Goal: Check status: Check status

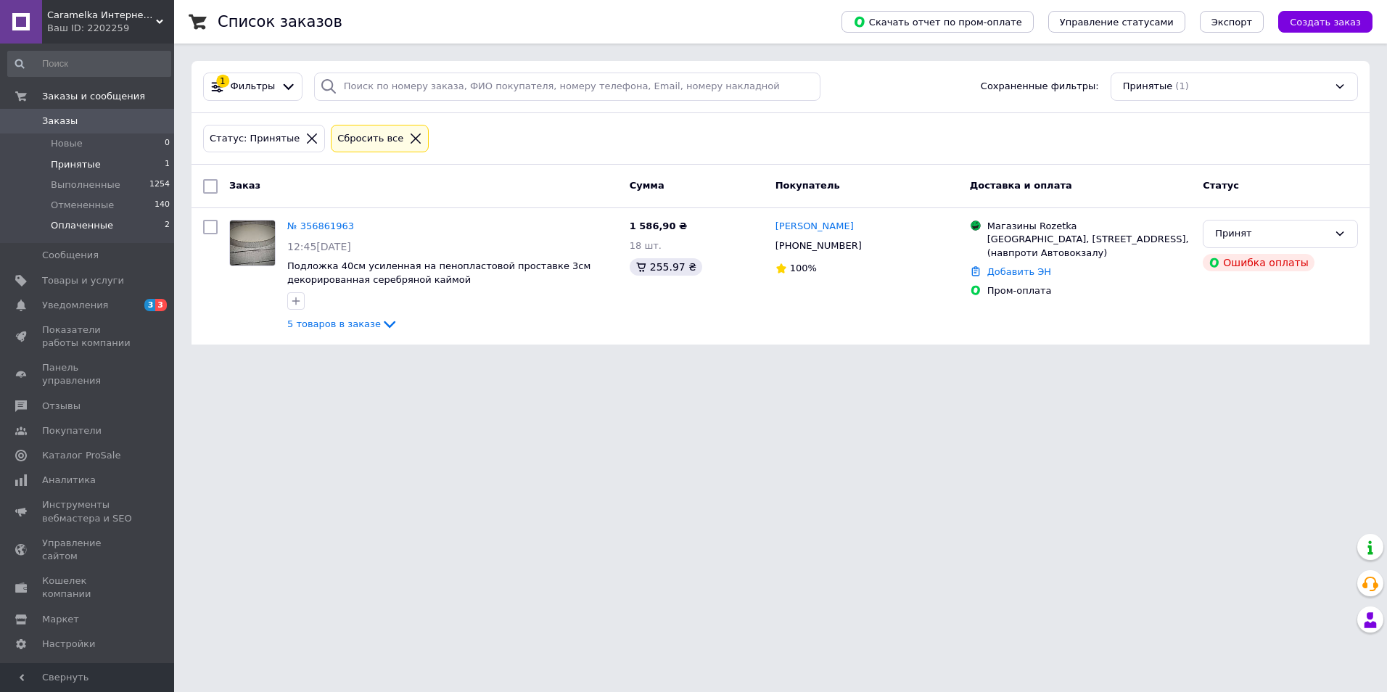
click at [103, 223] on span "Оплаченные" at bounding box center [82, 225] width 62 height 13
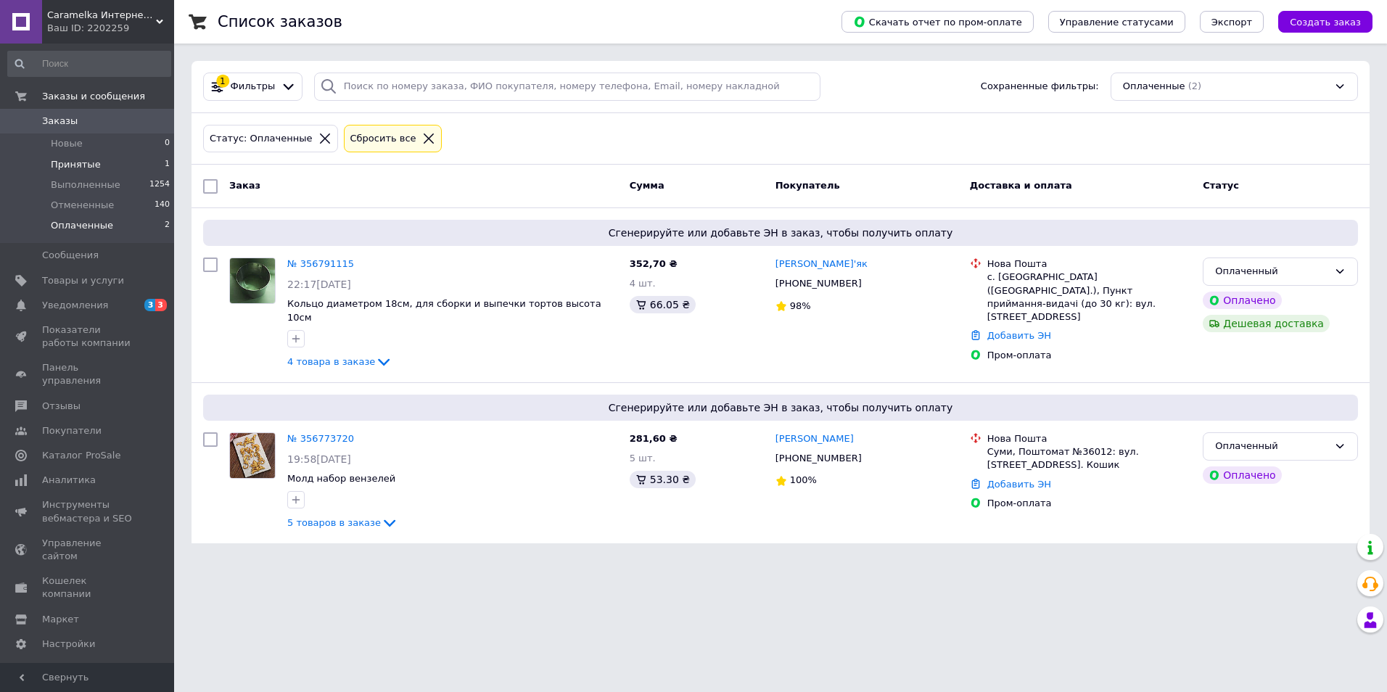
click at [75, 168] on span "Принятые" at bounding box center [76, 164] width 50 height 13
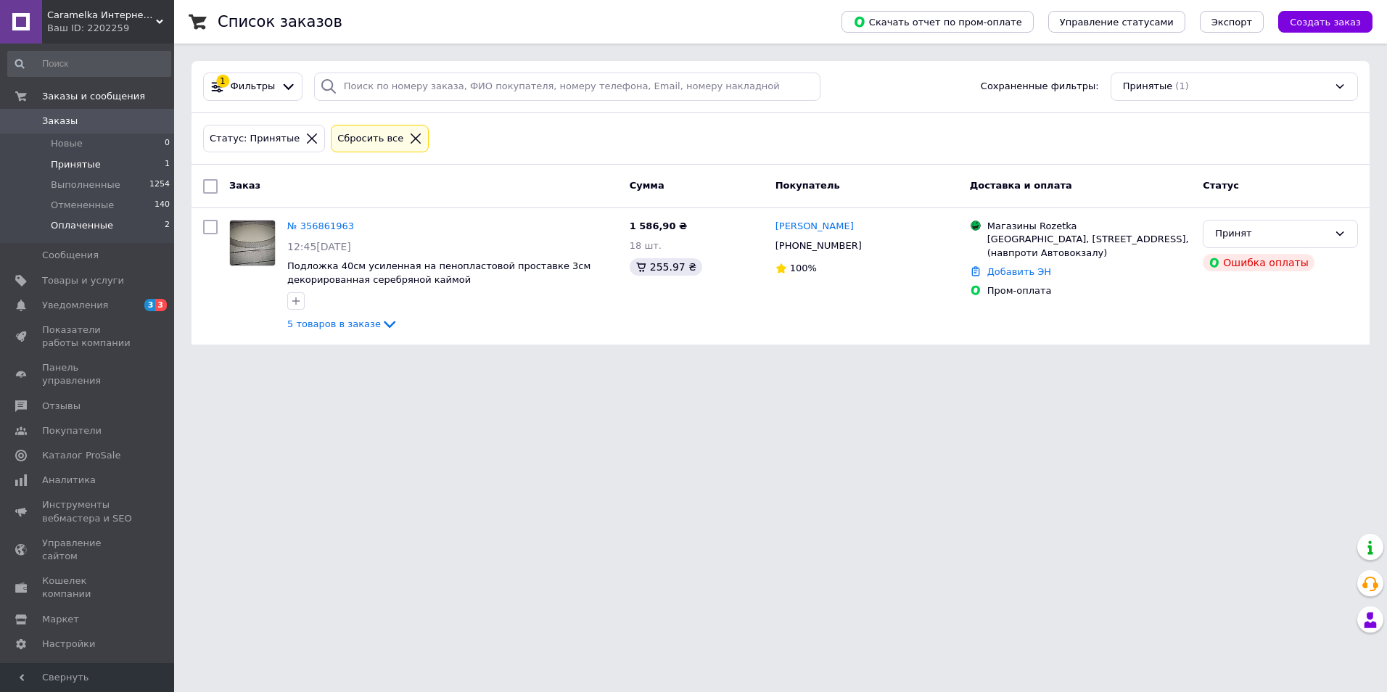
click at [68, 224] on span "Оплаченные" at bounding box center [82, 225] width 62 height 13
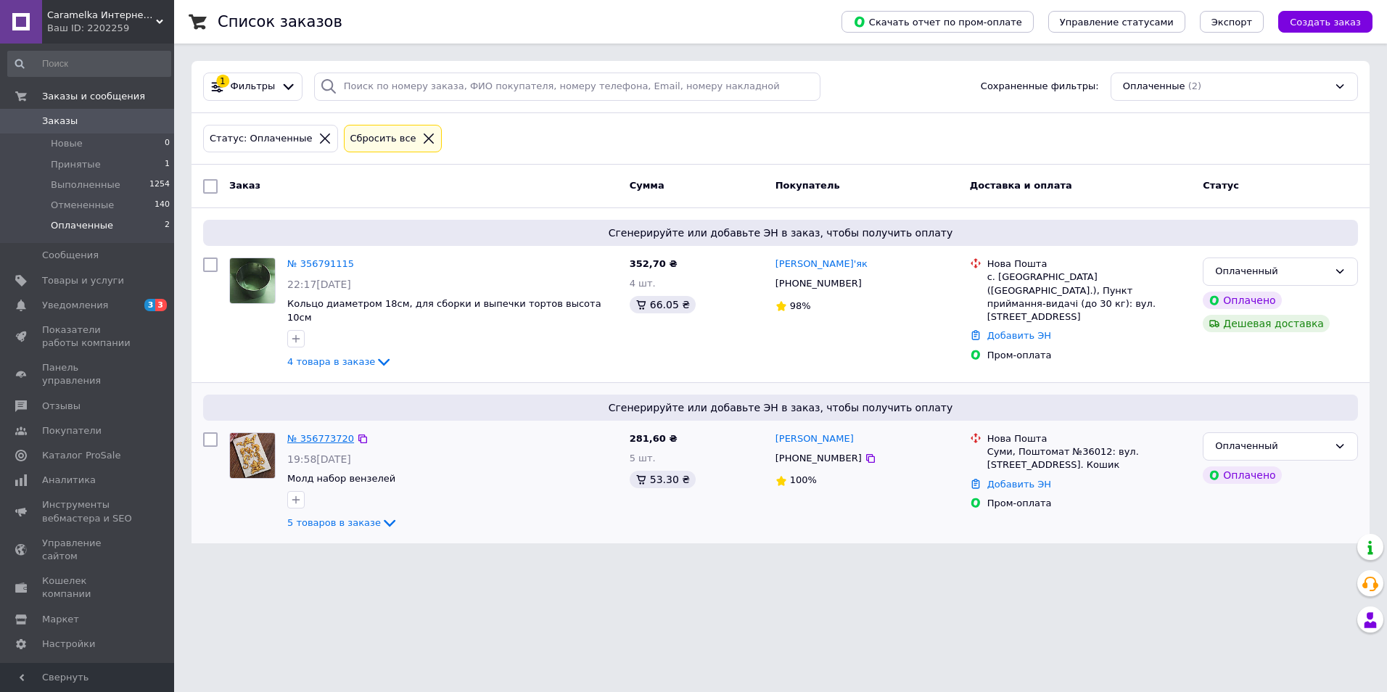
click at [315, 433] on link "№ 356773720" at bounding box center [320, 438] width 67 height 11
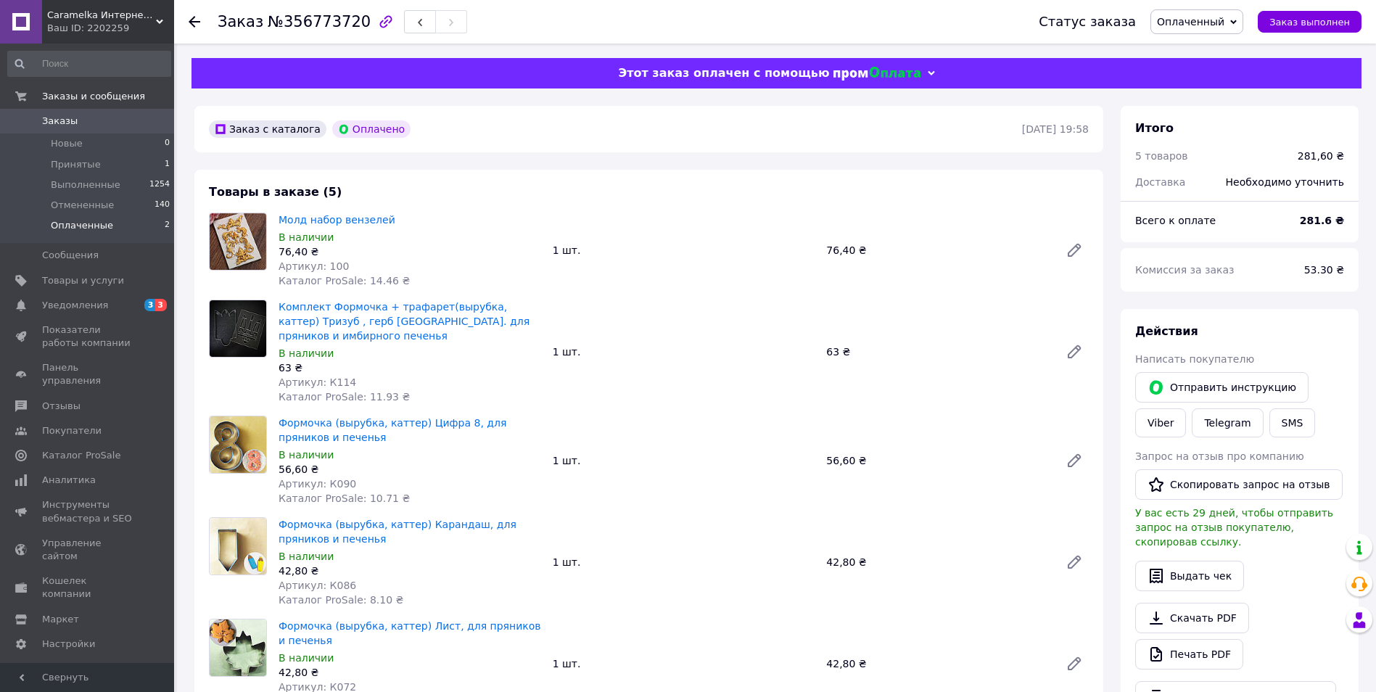
click at [94, 229] on span "Оплаченные" at bounding box center [82, 225] width 62 height 13
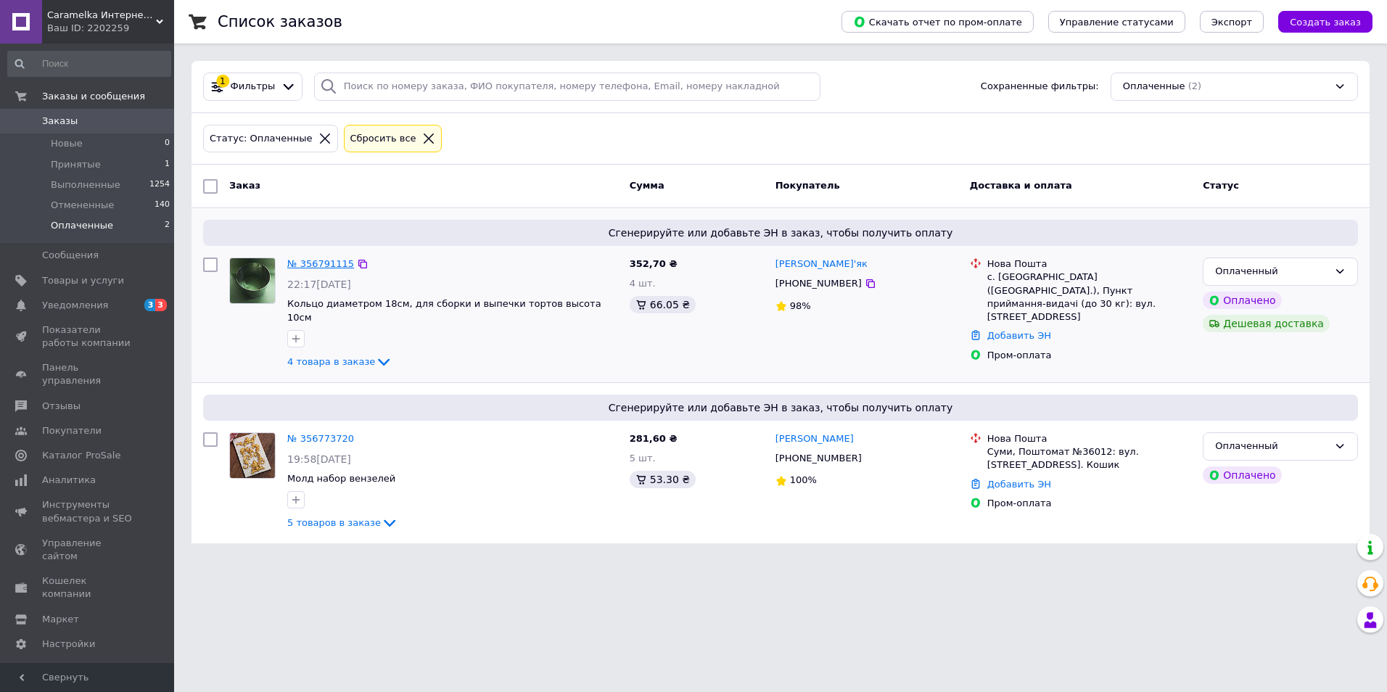
click at [332, 260] on link "№ 356791115" at bounding box center [320, 263] width 67 height 11
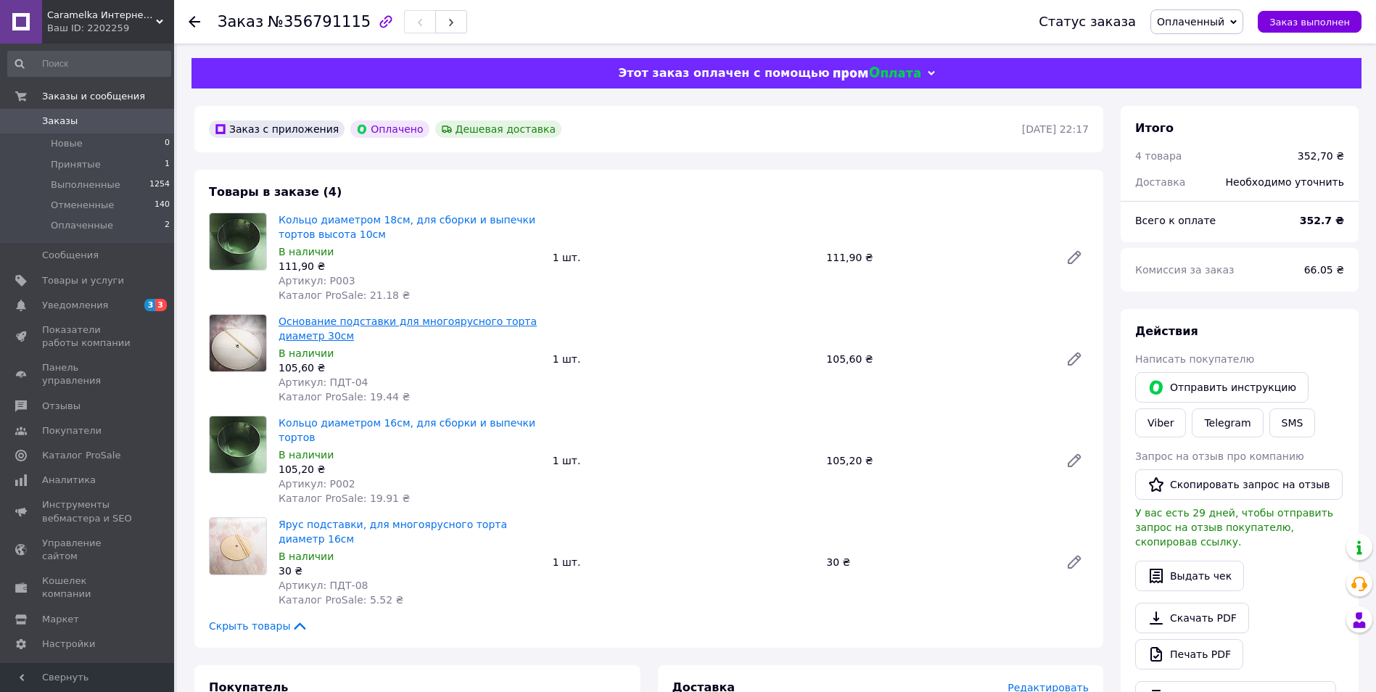
click at [371, 322] on link "Основание подставки для многоярусного торта диаметр 30см" at bounding box center [408, 329] width 258 height 26
click at [381, 519] on link "Ярус подставки, для многоярусного торта диаметр 16см" at bounding box center [393, 532] width 229 height 26
